Goal: Task Accomplishment & Management: Use online tool/utility

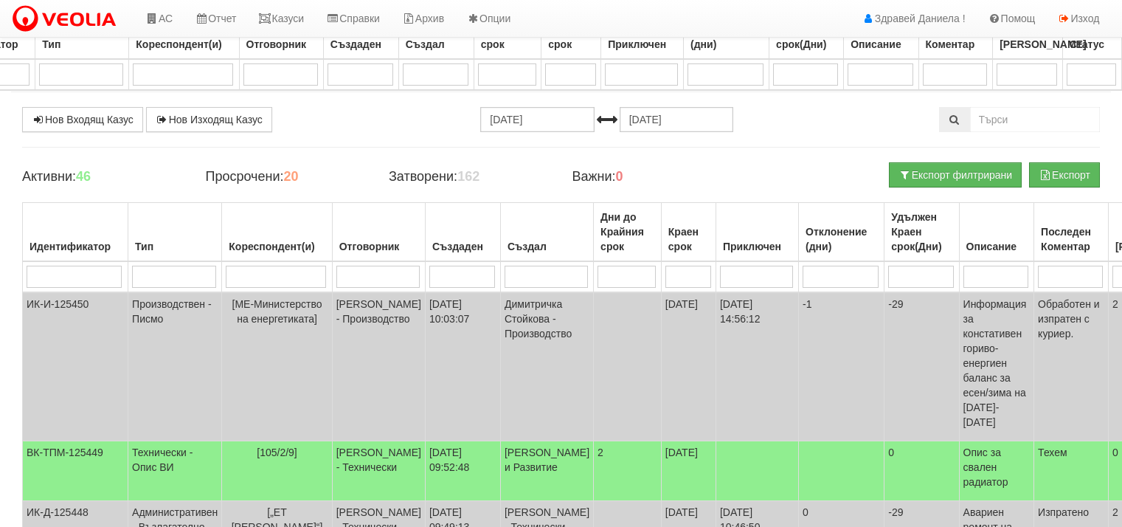
select select "4"
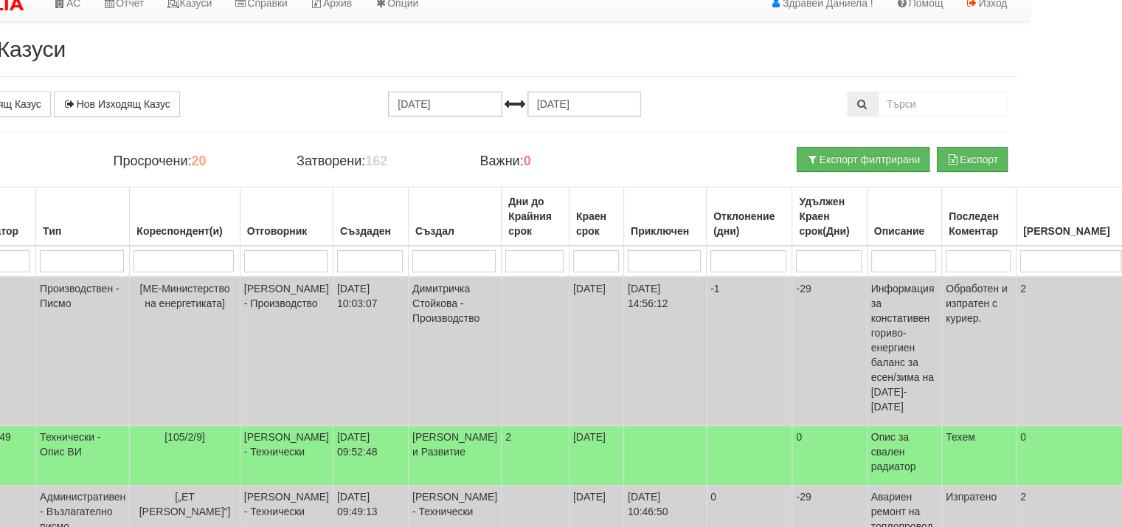
scroll to position [0, 92]
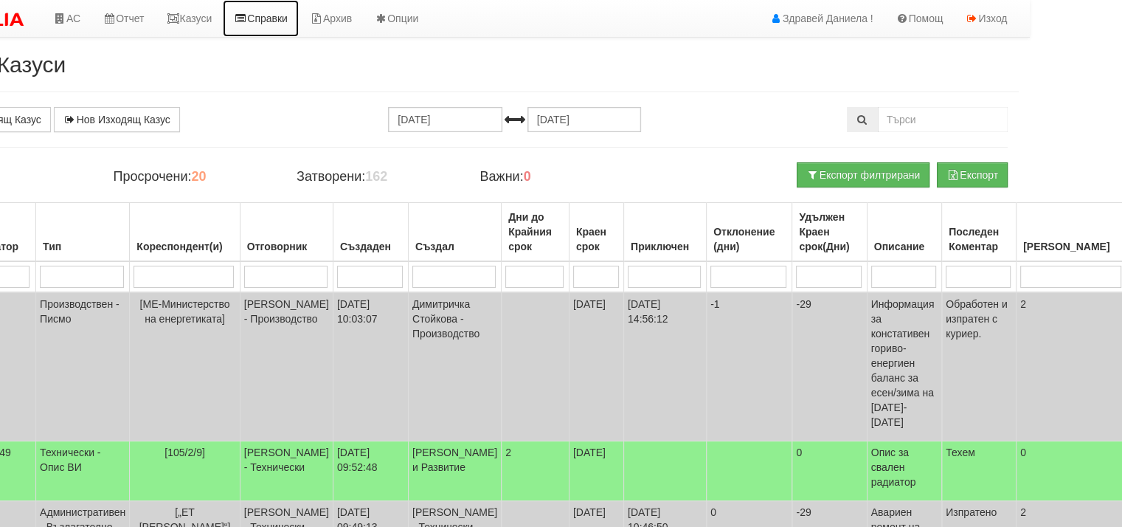
click at [264, 21] on link "Справки" at bounding box center [261, 18] width 76 height 37
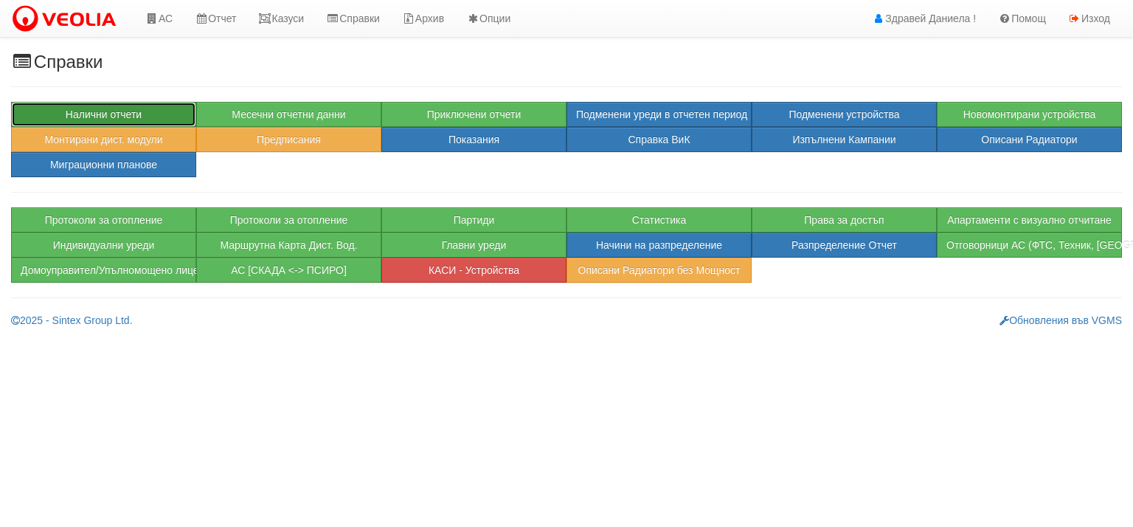
click at [111, 108] on button "Налични отчети" at bounding box center [103, 114] width 185 height 25
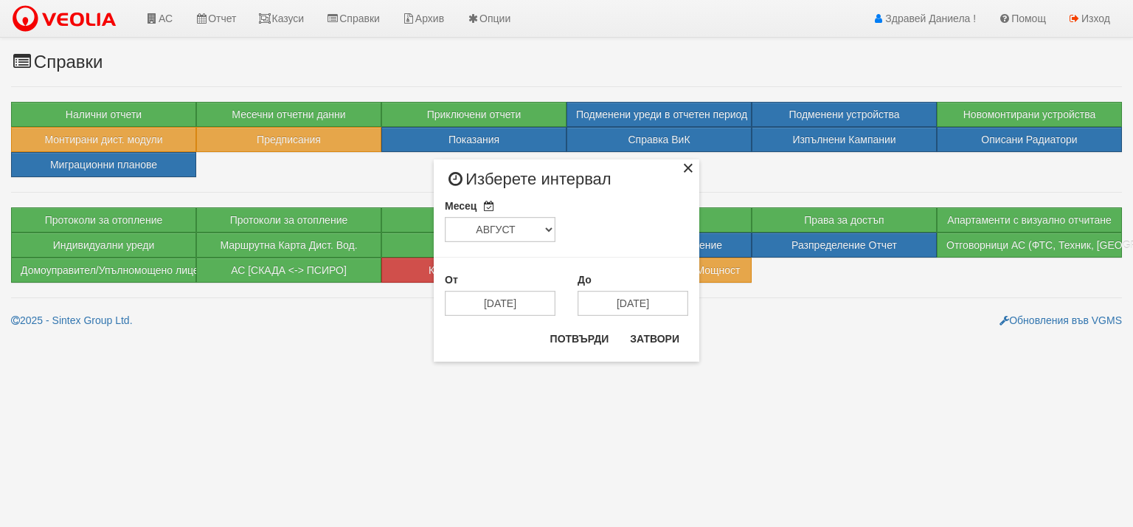
click at [691, 168] on div "×" at bounding box center [688, 170] width 15 height 15
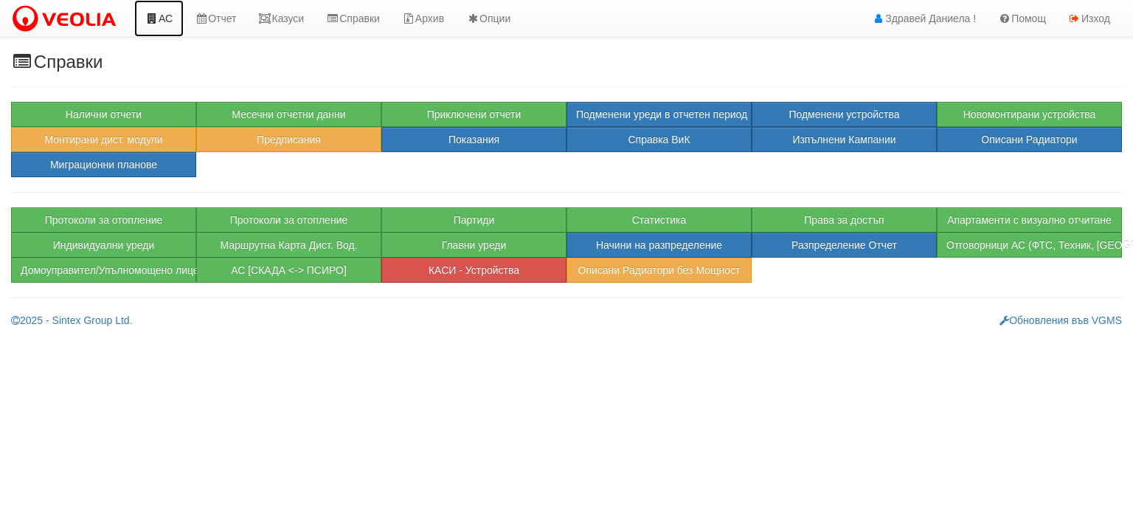
click at [172, 24] on link "АС" at bounding box center [158, 18] width 49 height 37
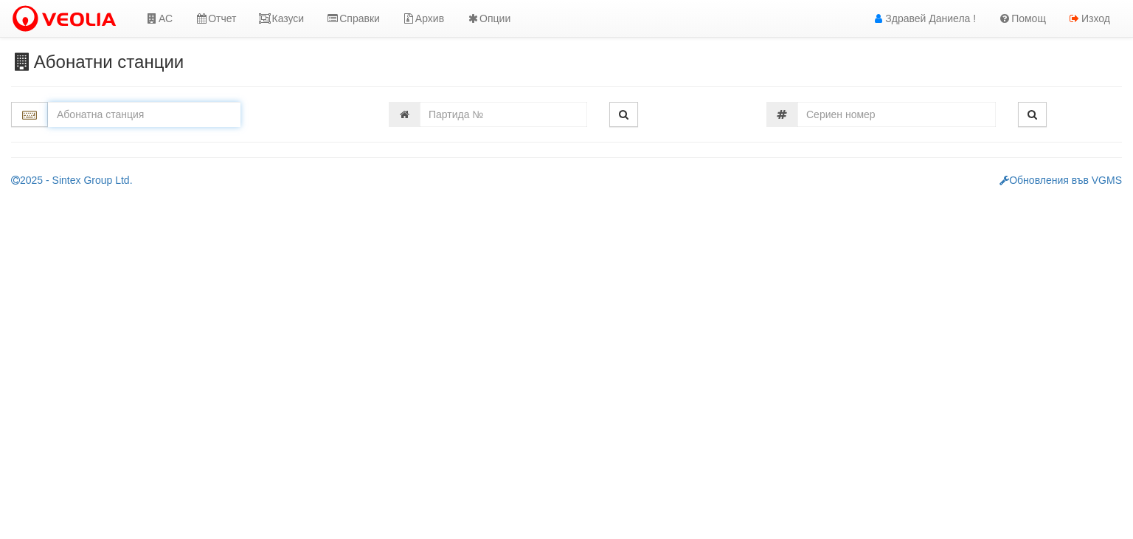
click at [173, 117] on input "text" at bounding box center [144, 114] width 193 height 25
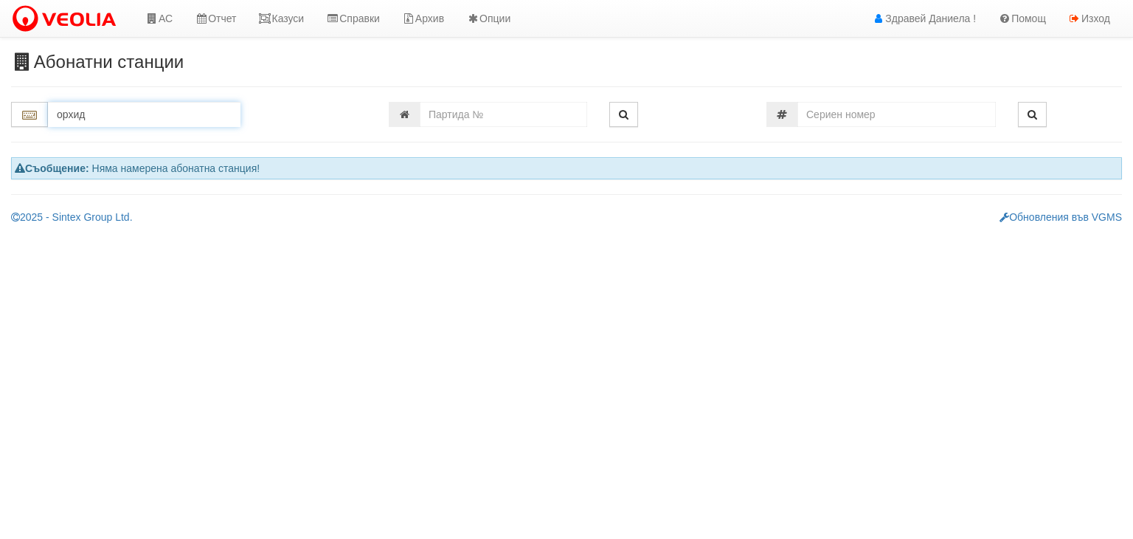
click at [176, 115] on input "орхид" at bounding box center [144, 114] width 193 height 25
click at [130, 116] on input "орхид" at bounding box center [144, 114] width 193 height 25
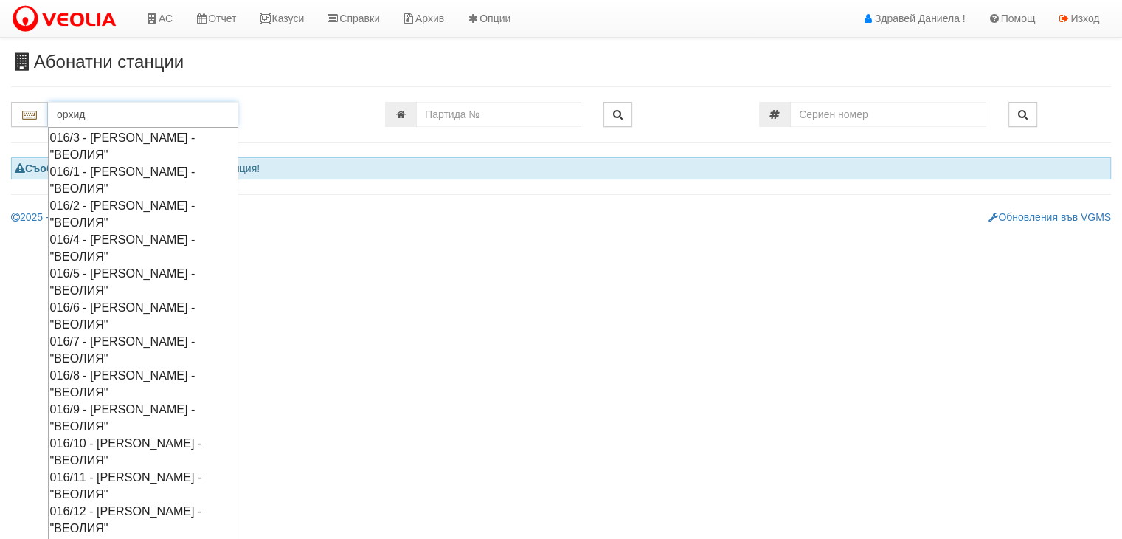
click at [122, 510] on div "016/12 - Орхид Хилс - "ВЕОЛИЯ"" at bounding box center [143, 520] width 186 height 34
type input "016/12 - Орхид Хилс - "ВЕОЛИЯ""
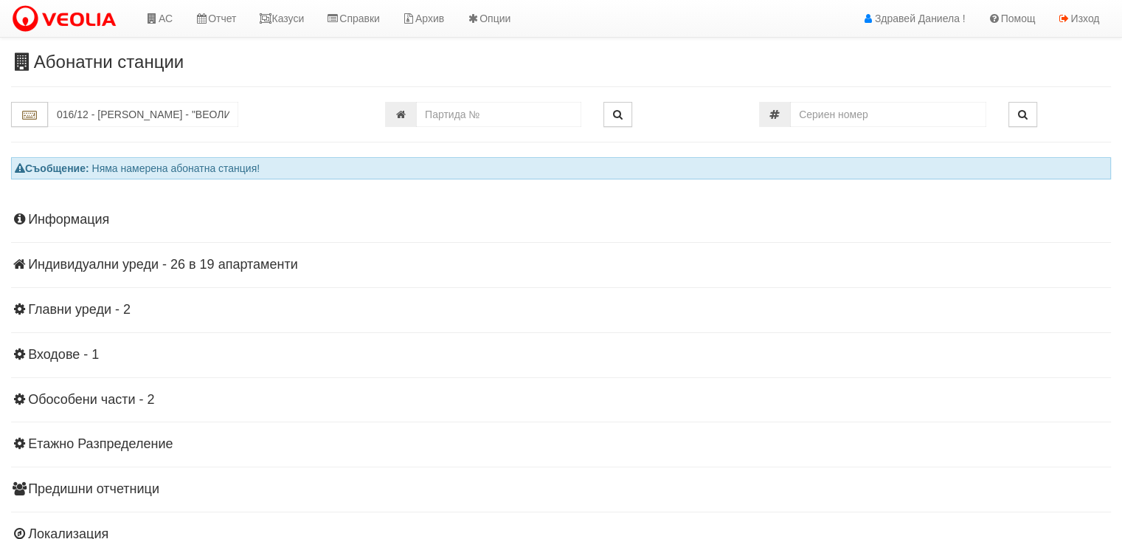
click at [245, 266] on h4 "Индивидуални уреди - 26 в 19 апартаменти" at bounding box center [561, 265] width 1100 height 15
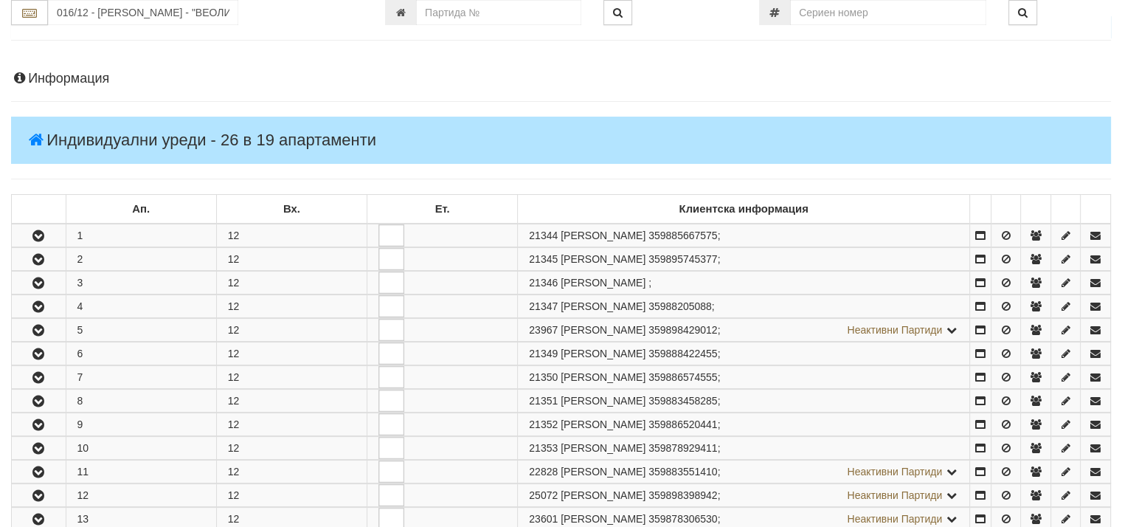
scroll to position [148, 0]
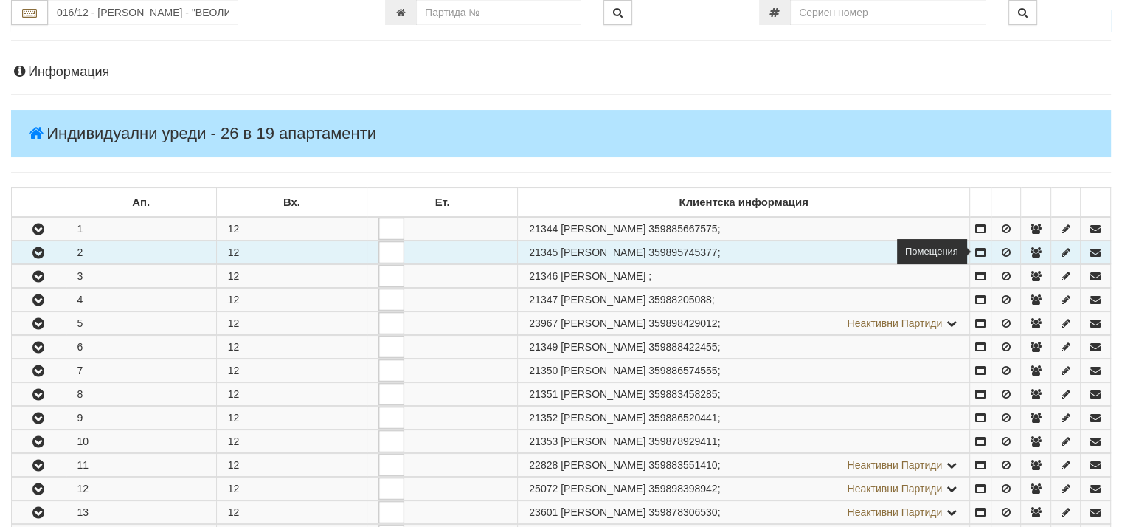
click at [980, 252] on icon at bounding box center [980, 252] width 13 height 10
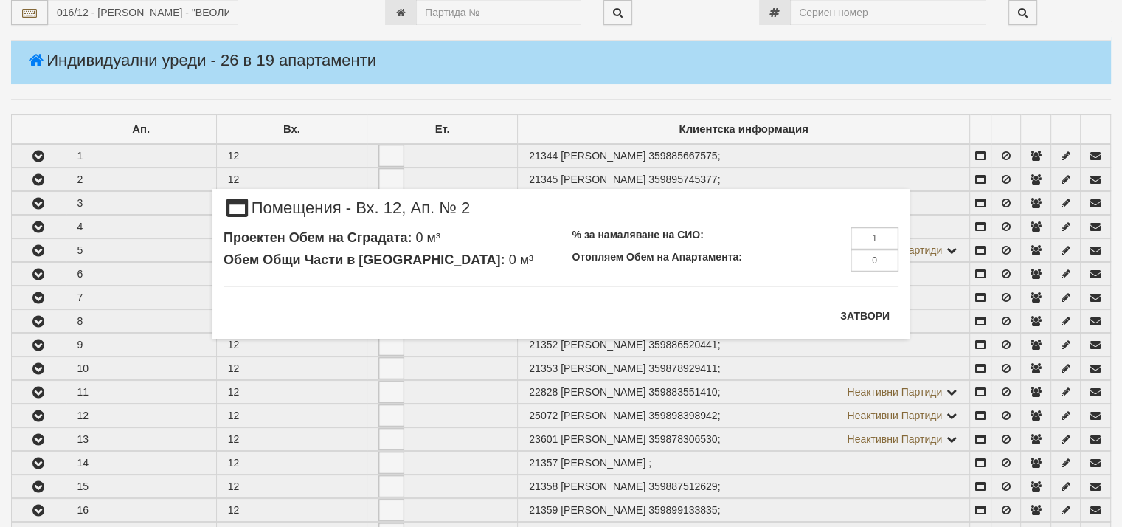
scroll to position [221, 0]
click at [874, 316] on button "Затвори" at bounding box center [865, 316] width 67 height 24
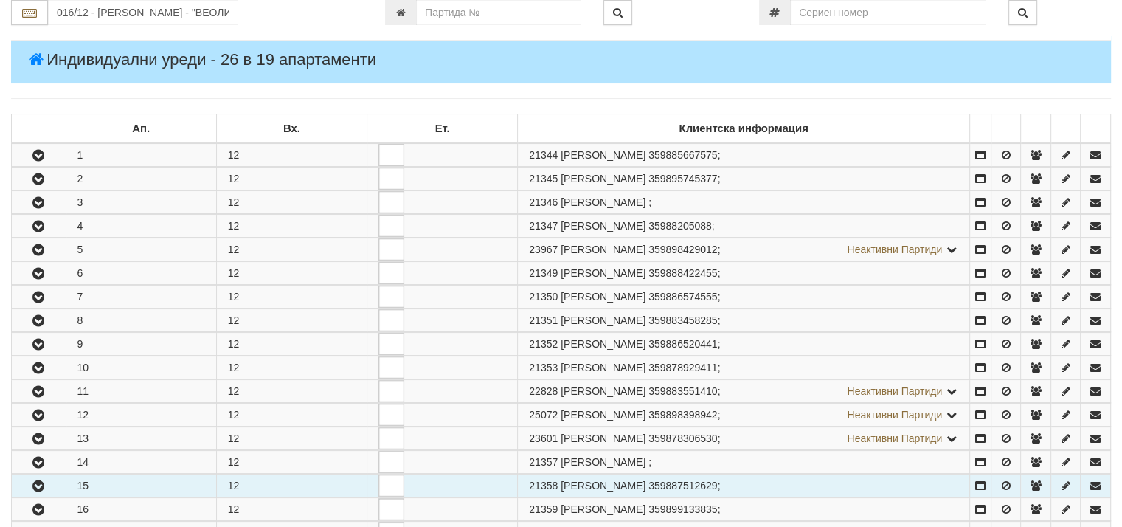
click at [887, 483] on td "21358 ДАНИЕЛА ГЕОРГИЕВА АТАНАСОВА 359887512629 ;" at bounding box center [744, 486] width 452 height 23
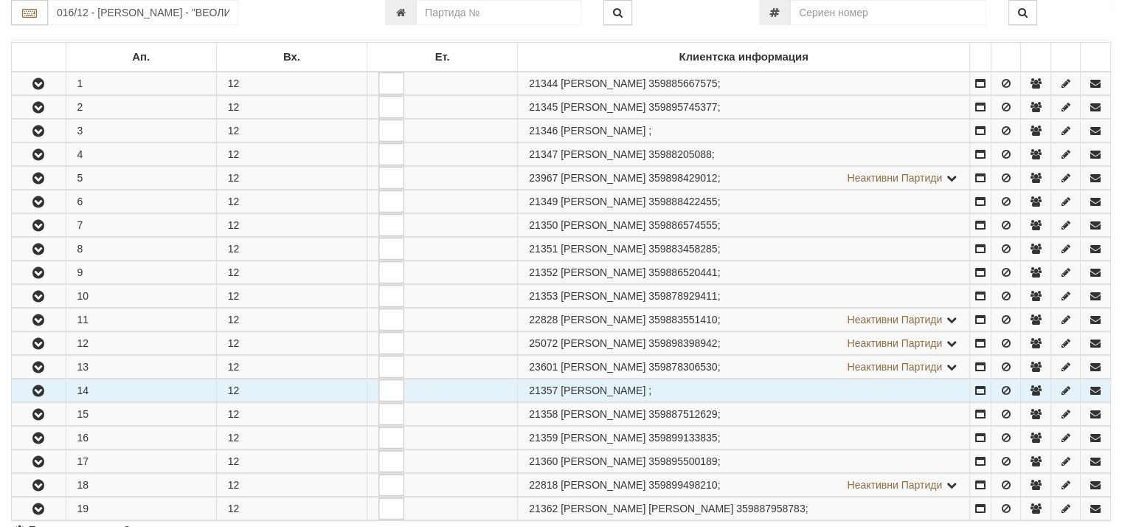
scroll to position [295, 0]
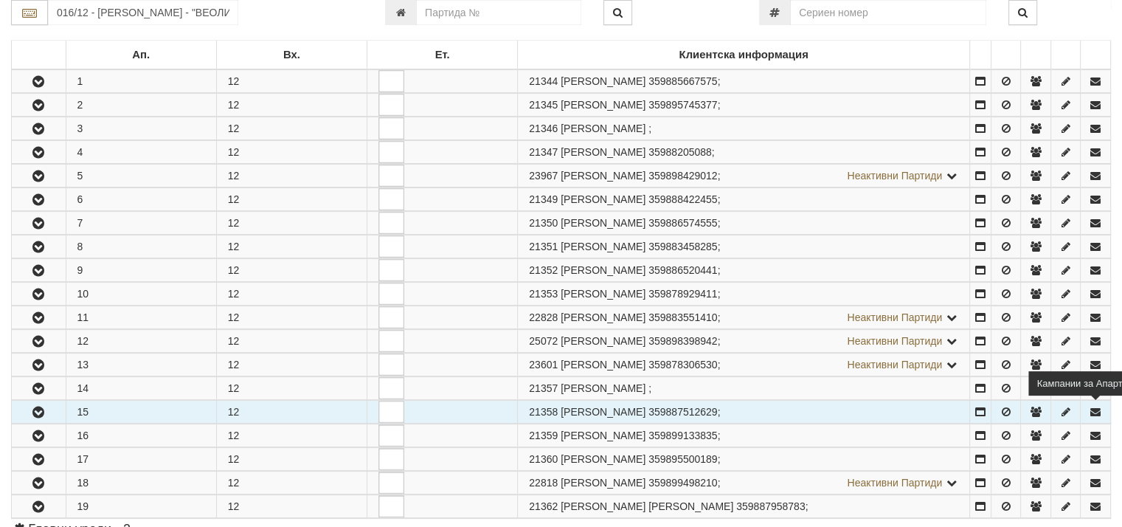
click at [1095, 407] on icon "button" at bounding box center [1095, 412] width 13 height 10
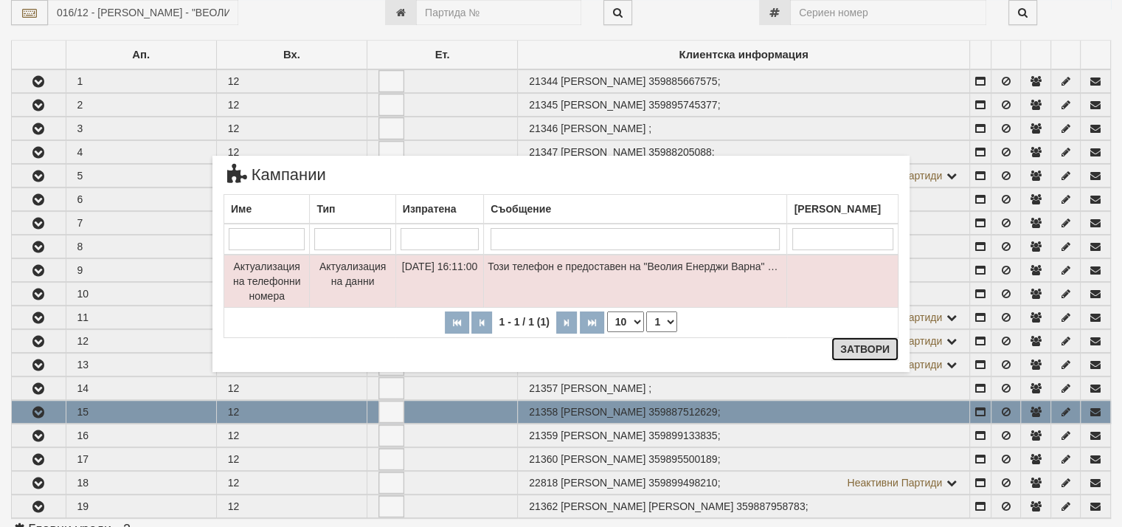
click at [871, 344] on button "Затвори" at bounding box center [865, 349] width 67 height 24
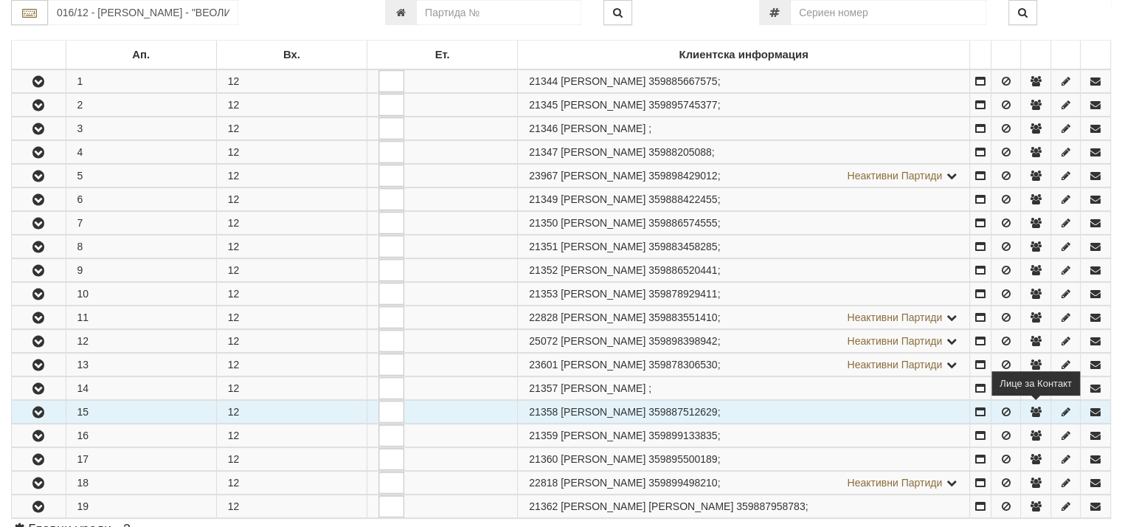
click at [1034, 407] on icon "button" at bounding box center [1035, 412] width 13 height 10
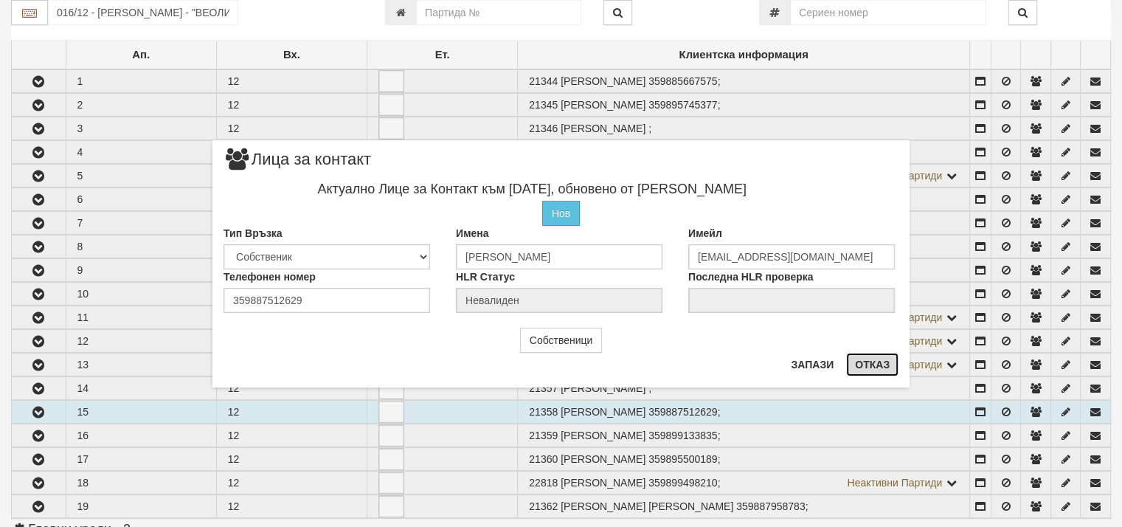
click at [861, 363] on button "Отказ" at bounding box center [872, 365] width 52 height 24
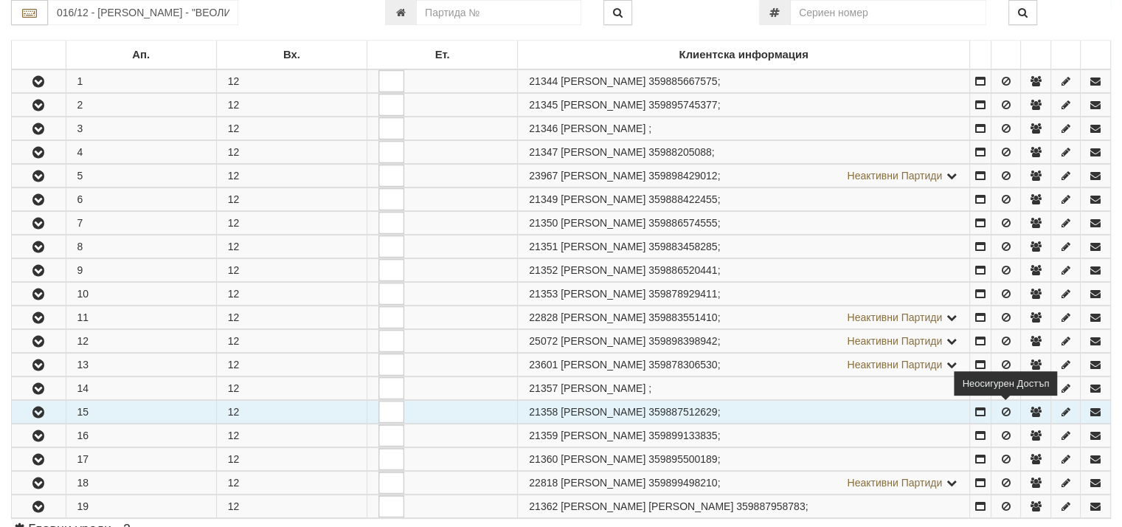
click at [1003, 407] on icon "button" at bounding box center [1005, 412] width 13 height 10
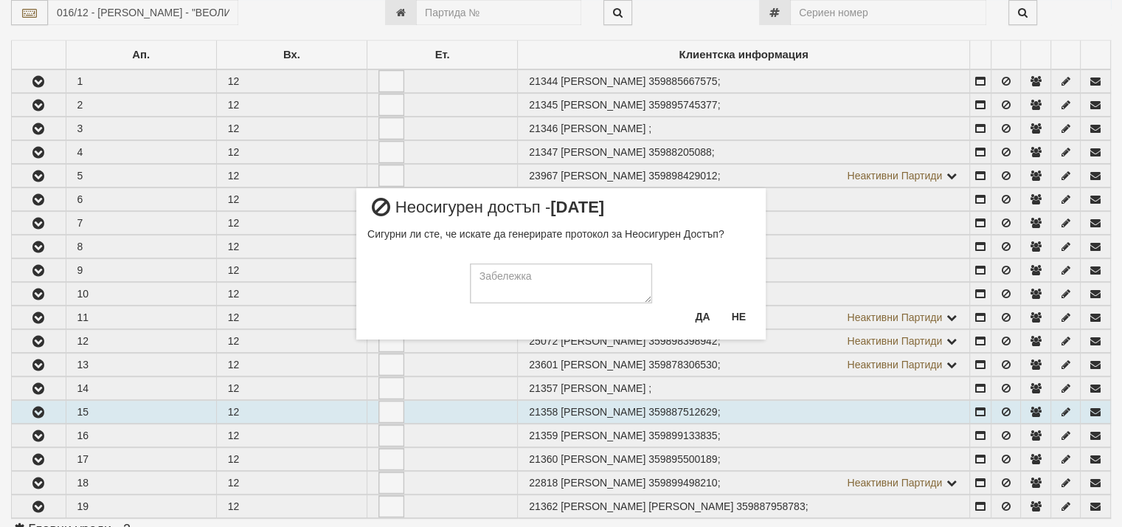
click at [877, 402] on div "× Неосигурен достъп - Ап. 15 Сигурни ли сте, че искате да генерирате протокол з…" at bounding box center [561, 263] width 1122 height 527
click at [742, 312] on button "Не" at bounding box center [739, 317] width 32 height 24
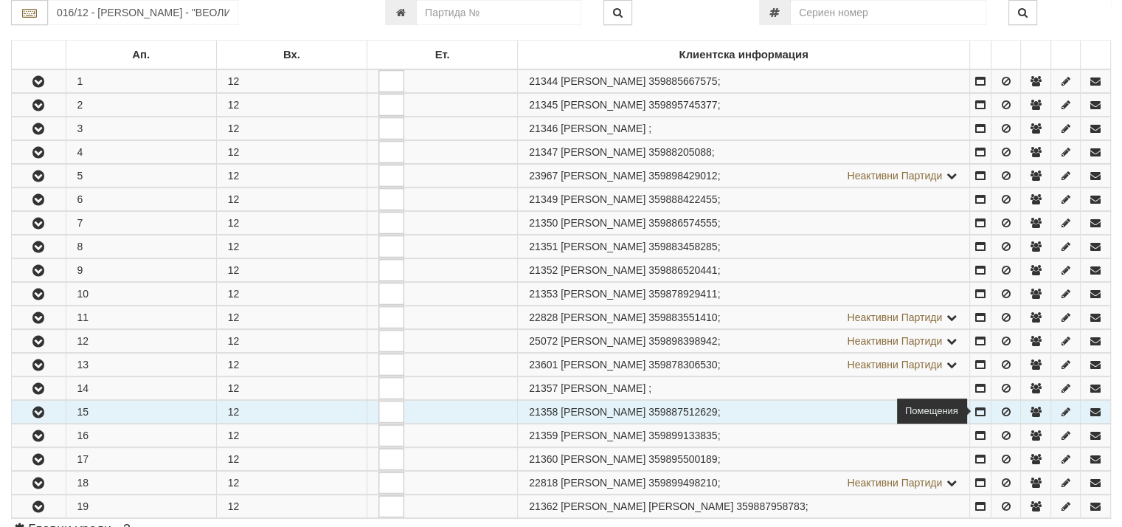
click at [980, 407] on icon at bounding box center [980, 412] width 13 height 10
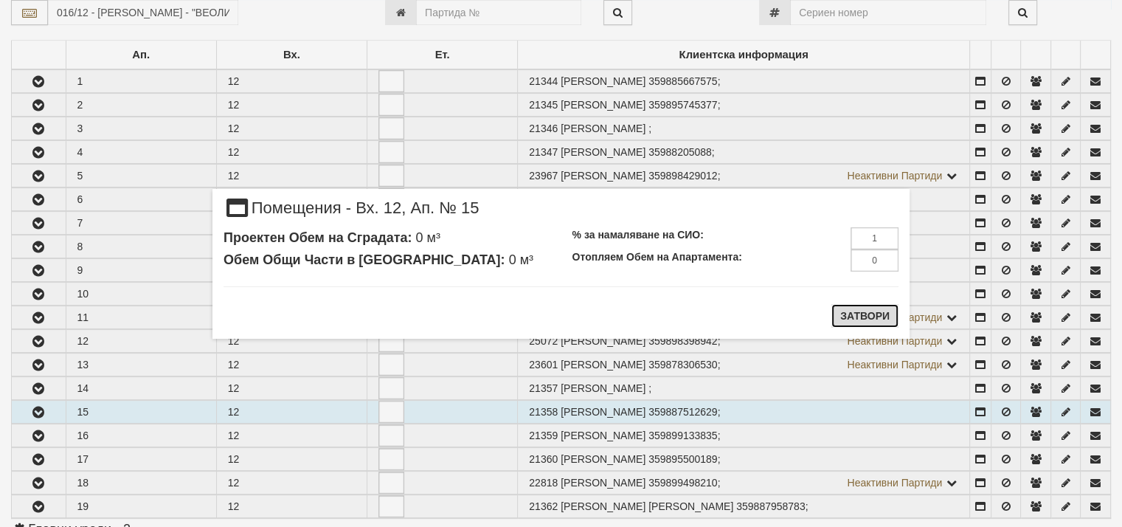
click at [859, 318] on button "Затвори" at bounding box center [865, 316] width 67 height 24
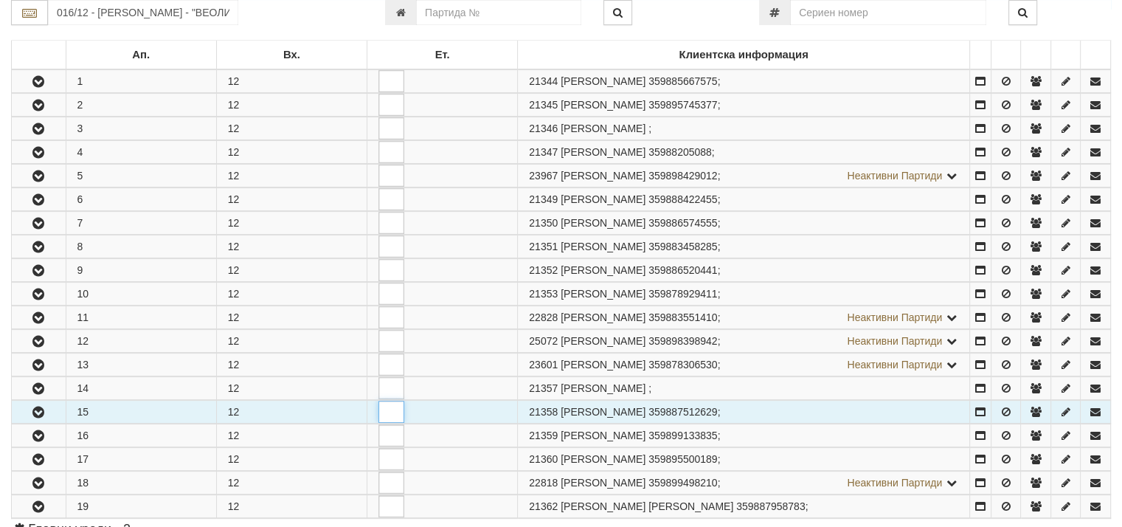
click at [389, 407] on input "number" at bounding box center [392, 412] width 26 height 22
click at [107, 406] on td "15" at bounding box center [141, 412] width 151 height 23
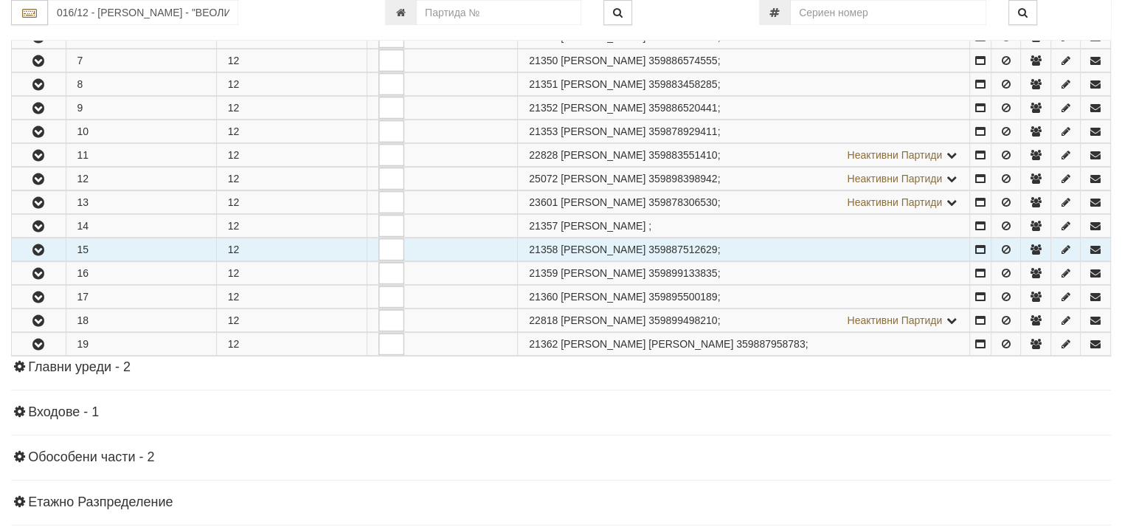
scroll to position [446, 0]
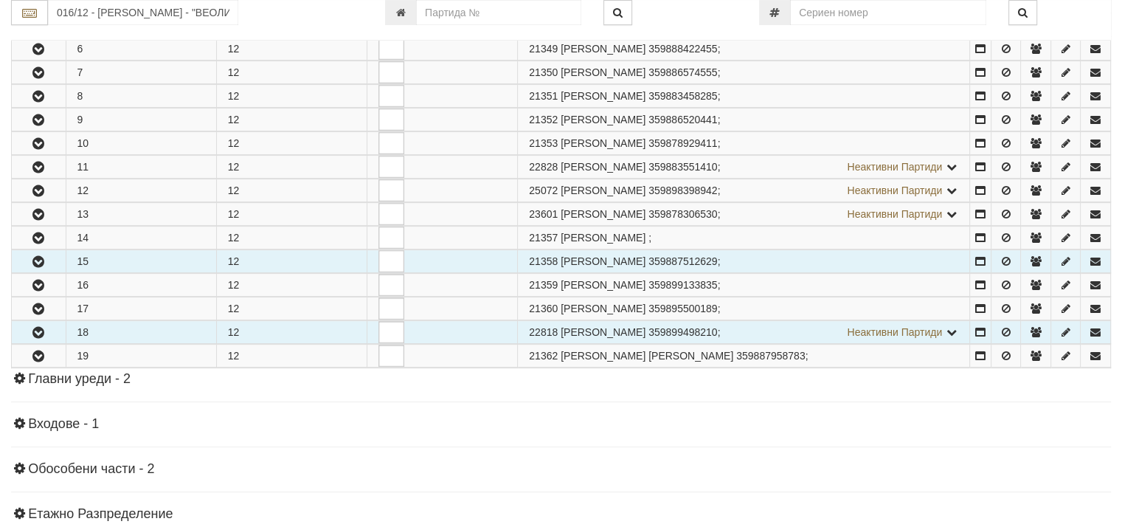
click at [902, 327] on span "Неактивни Партиди" at bounding box center [894, 332] width 95 height 12
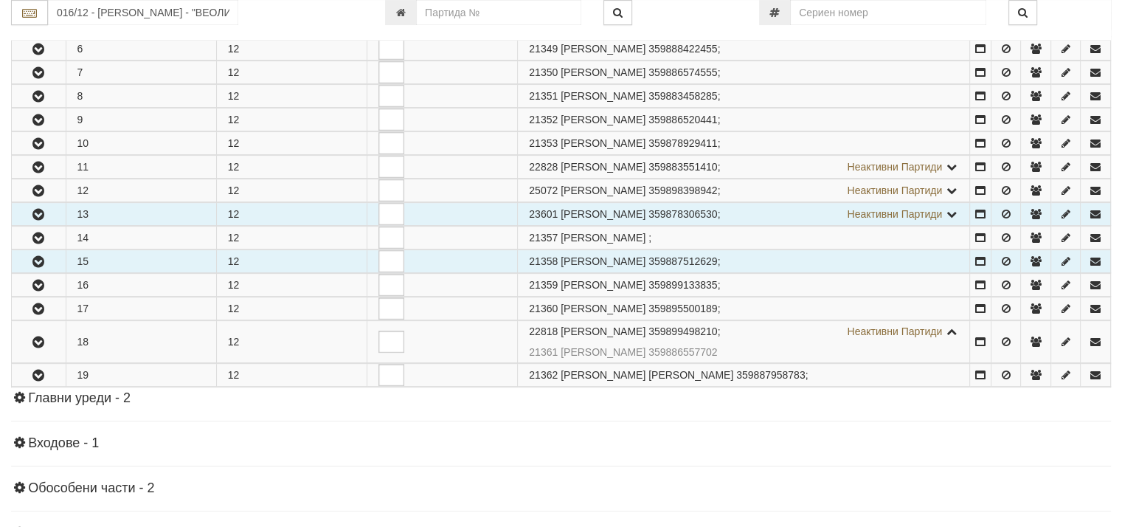
click at [889, 213] on span "Неактивни Партиди" at bounding box center [894, 214] width 95 height 12
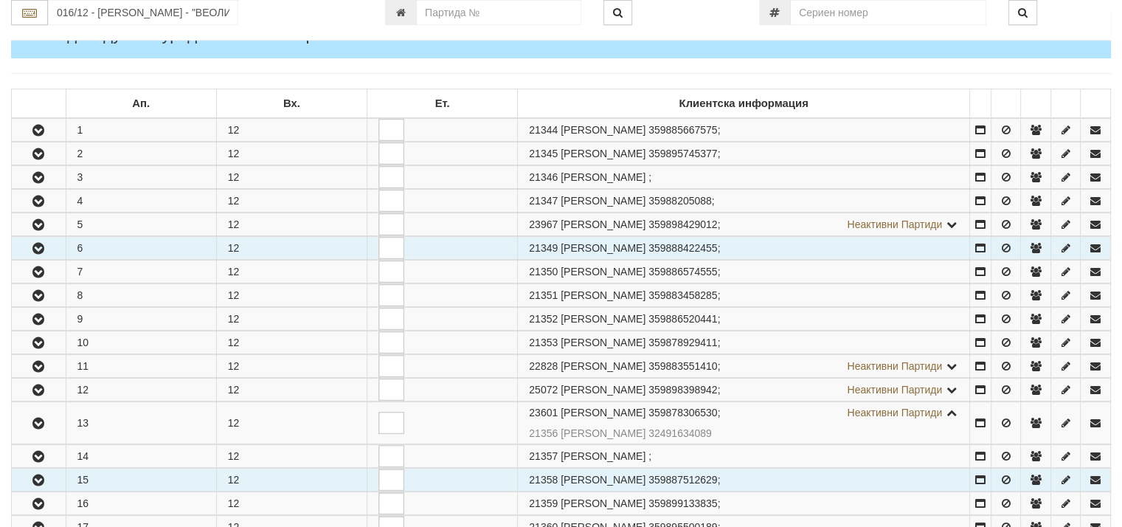
scroll to position [295, 0]
